Goal: Complete application form: Complete application form

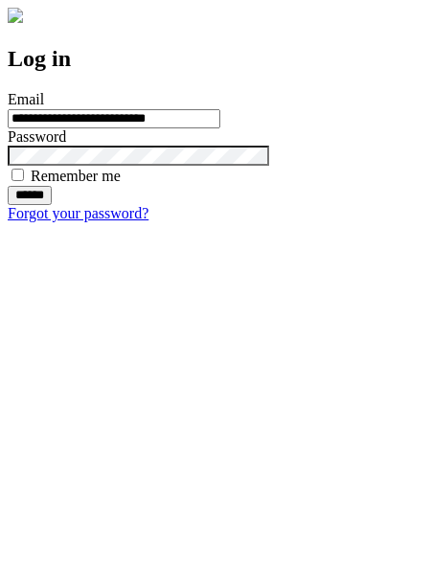
type input "**********"
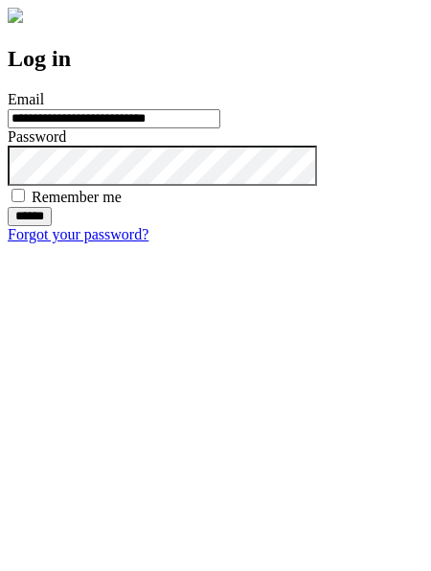
click at [52, 226] on input "******" at bounding box center [30, 216] width 44 height 19
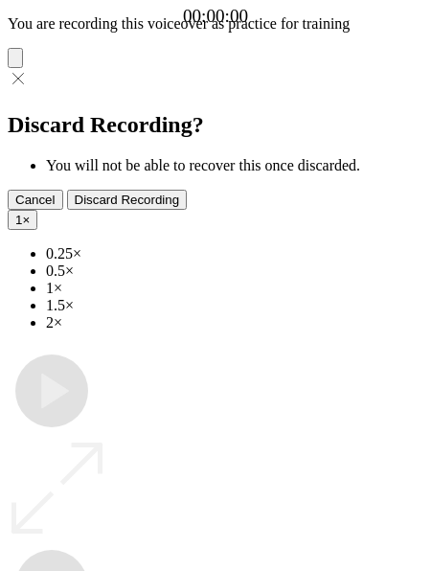
type input "**********"
